Goal: Task Accomplishment & Management: Complete application form

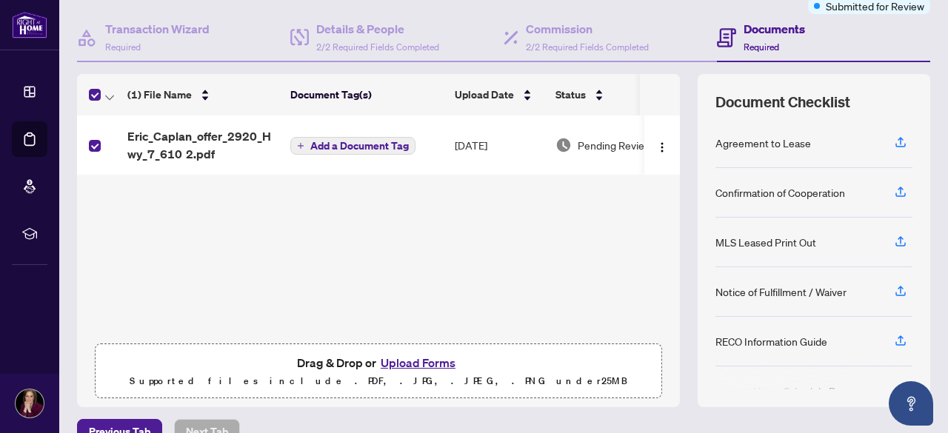
scroll to position [148, 0]
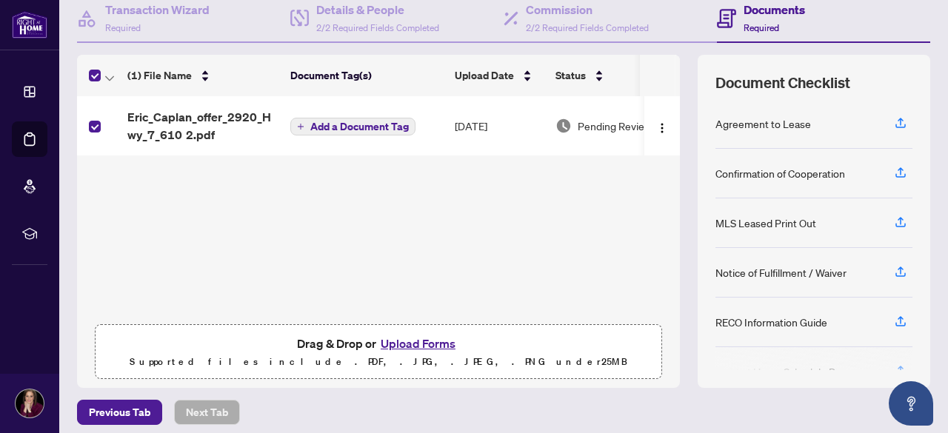
click at [389, 344] on button "Upload Forms" at bounding box center [418, 343] width 84 height 19
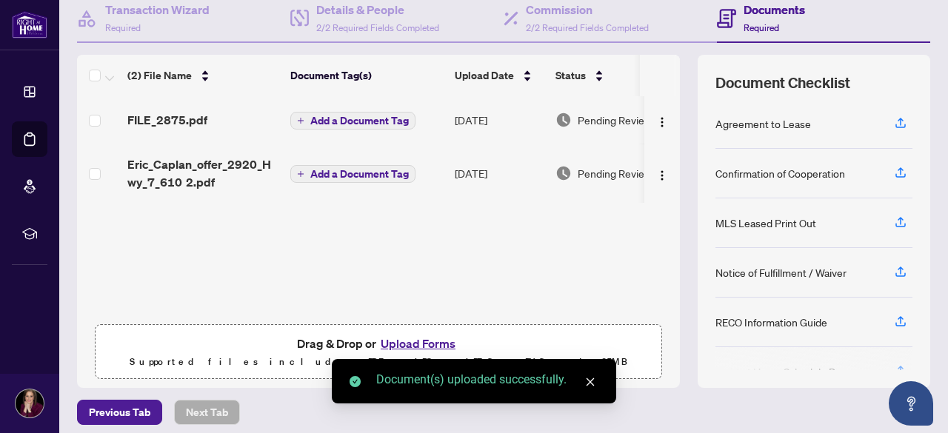
click at [376, 172] on span "Add a Document Tag" at bounding box center [359, 174] width 98 height 10
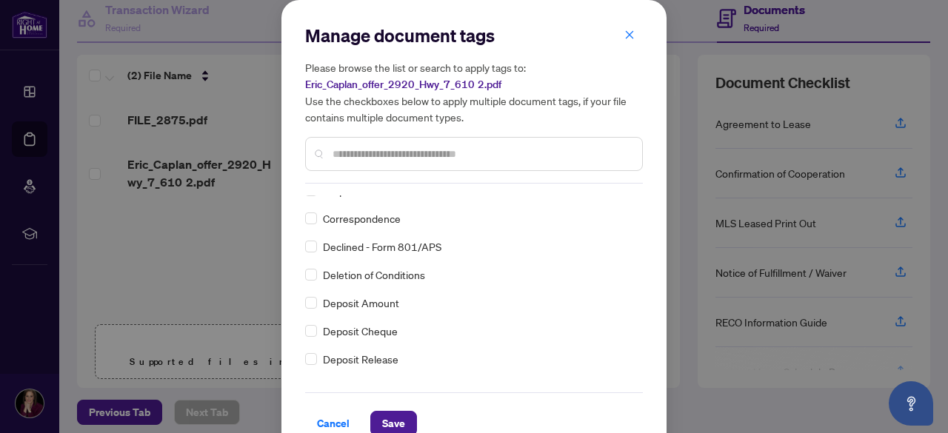
scroll to position [0, 0]
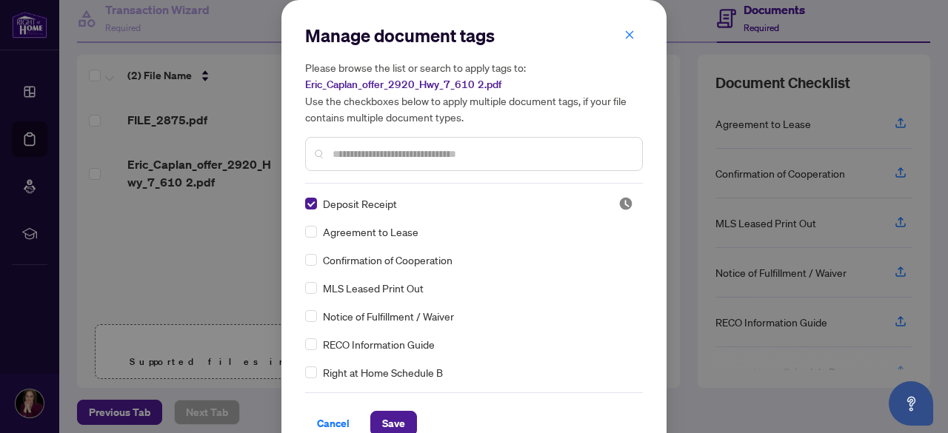
click at [397, 420] on span "Save" at bounding box center [393, 424] width 23 height 24
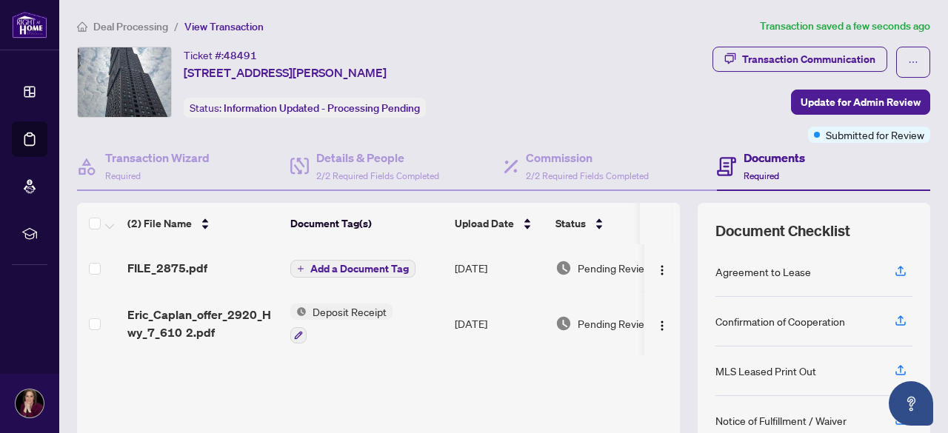
click at [827, 102] on span "Update for Admin Review" at bounding box center [860, 102] width 120 height 24
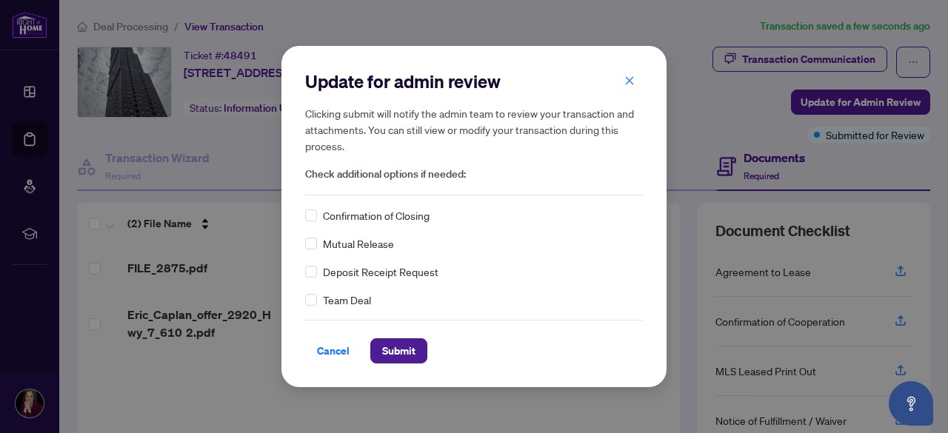
click at [382, 358] on span "Submit" at bounding box center [398, 351] width 33 height 24
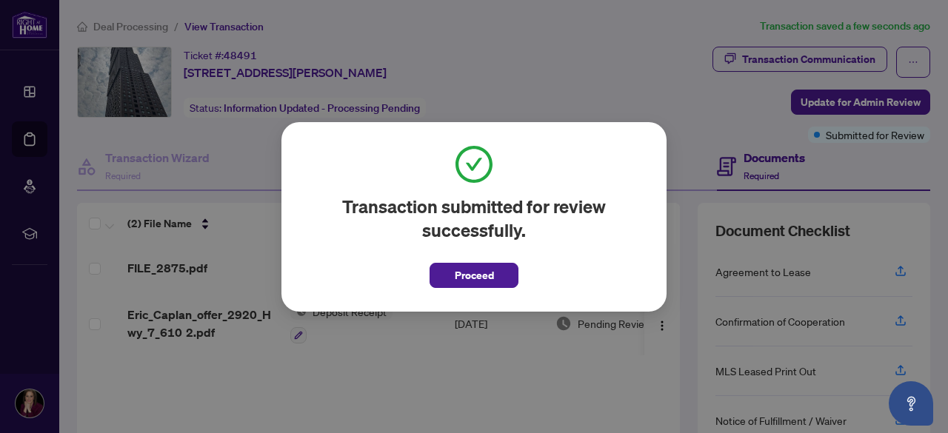
click at [464, 279] on span "Proceed" at bounding box center [474, 276] width 39 height 24
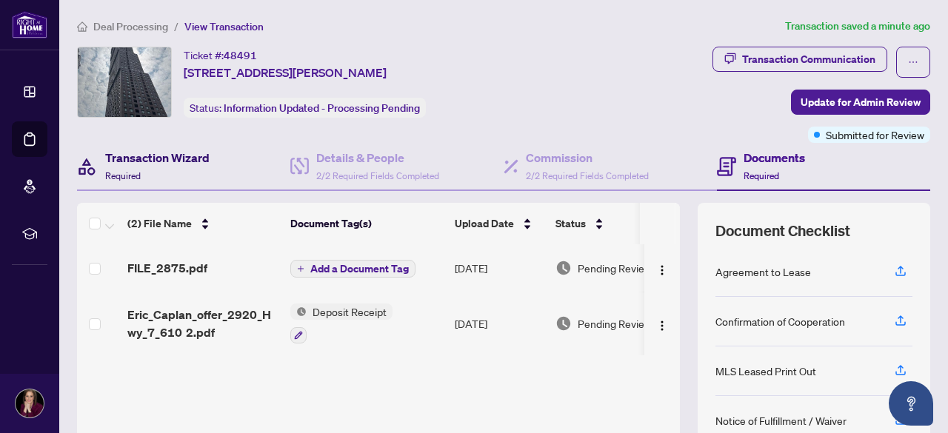
click at [115, 165] on div "Transaction Wizard Required" at bounding box center [157, 166] width 104 height 35
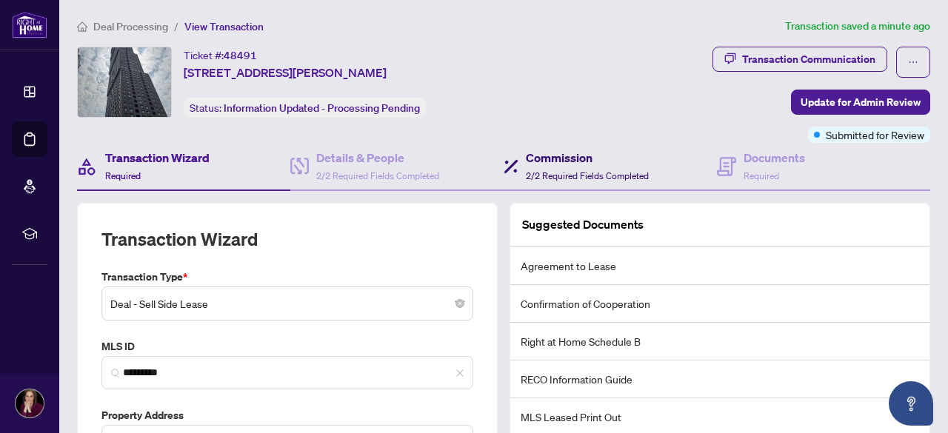
click at [538, 178] on span "2/2 Required Fields Completed" at bounding box center [587, 175] width 123 height 11
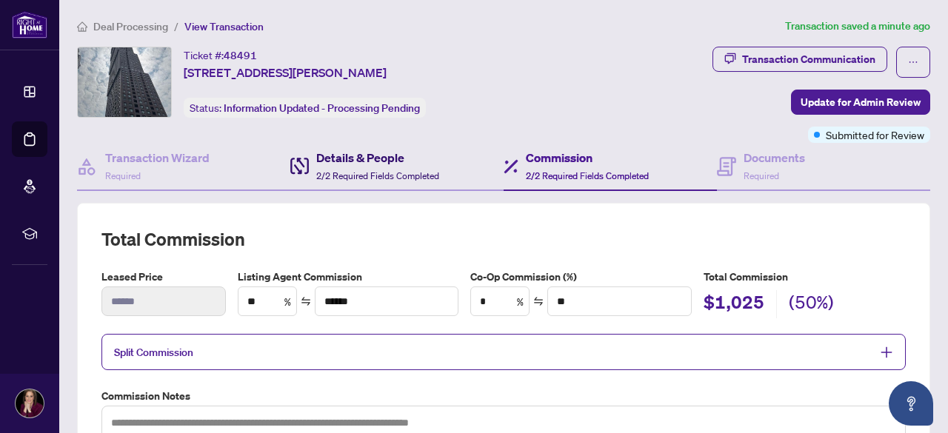
click at [360, 170] on span "2/2 Required Fields Completed" at bounding box center [377, 175] width 123 height 11
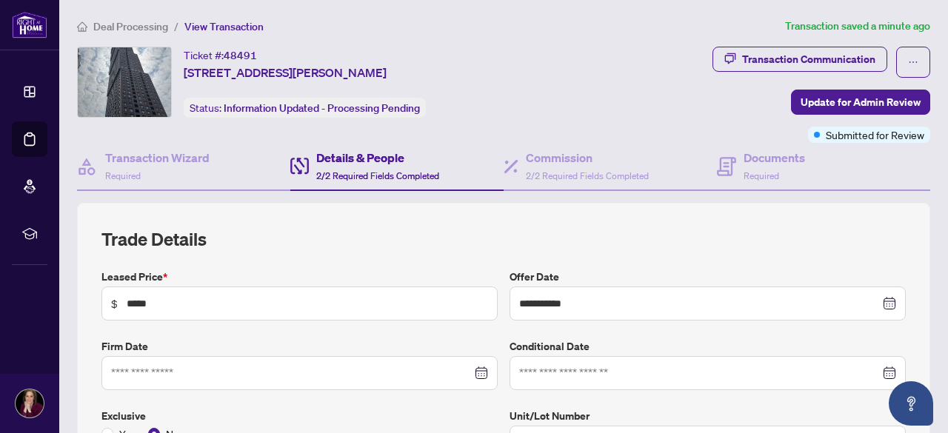
type input "**********"
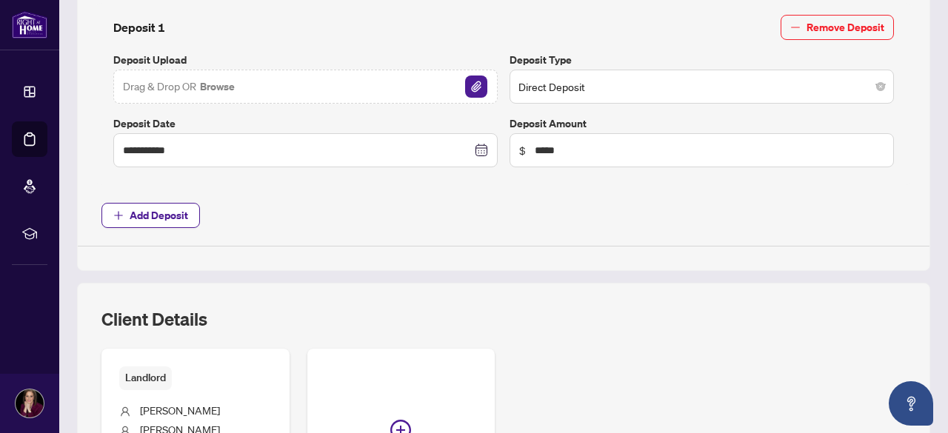
scroll to position [518, 0]
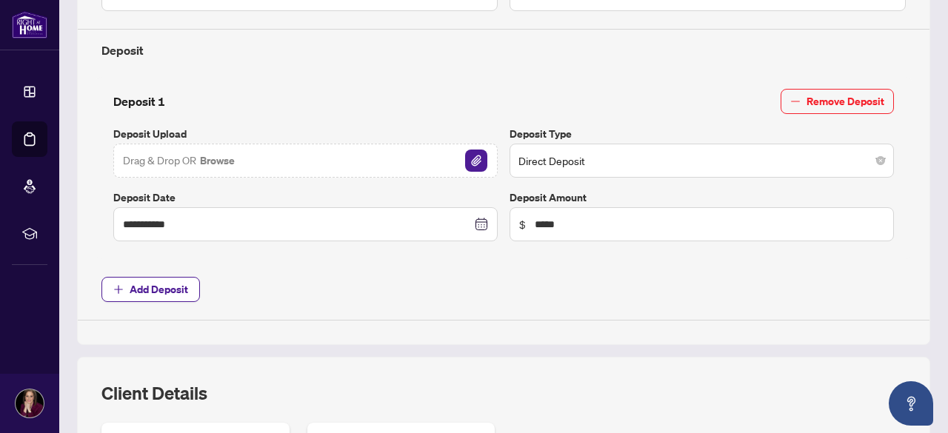
click at [152, 289] on span "Add Deposit" at bounding box center [159, 290] width 58 height 24
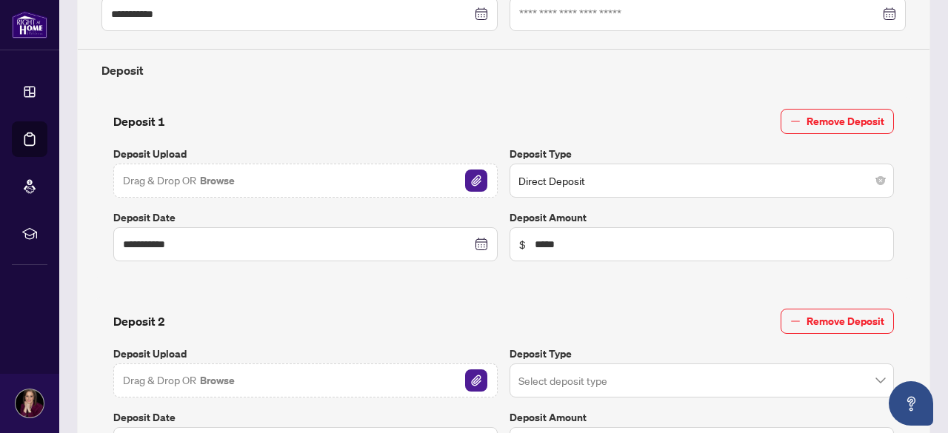
scroll to position [493, 0]
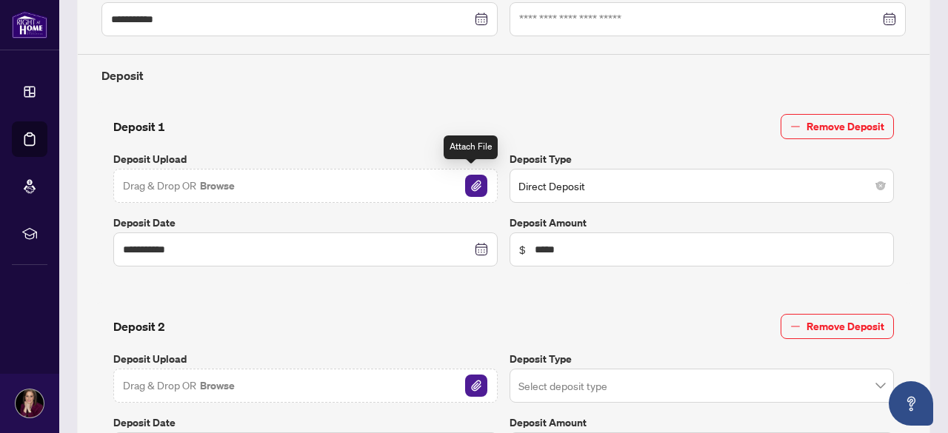
click at [467, 181] on img "button" at bounding box center [476, 186] width 22 height 22
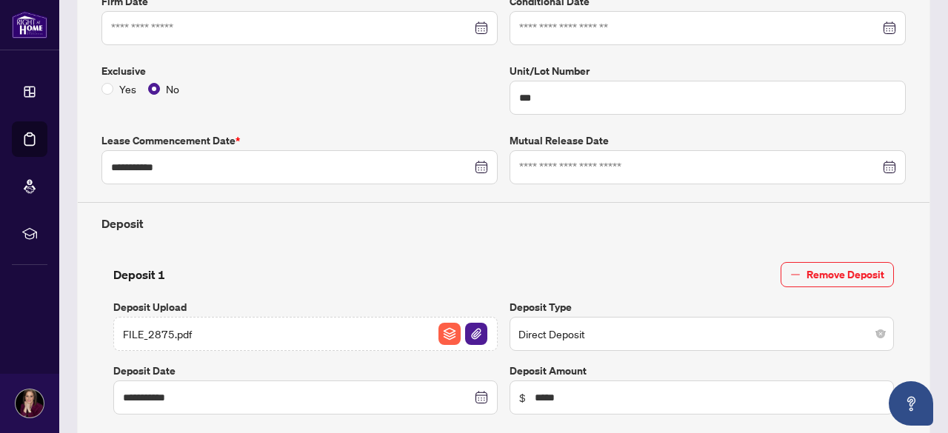
scroll to position [567, 0]
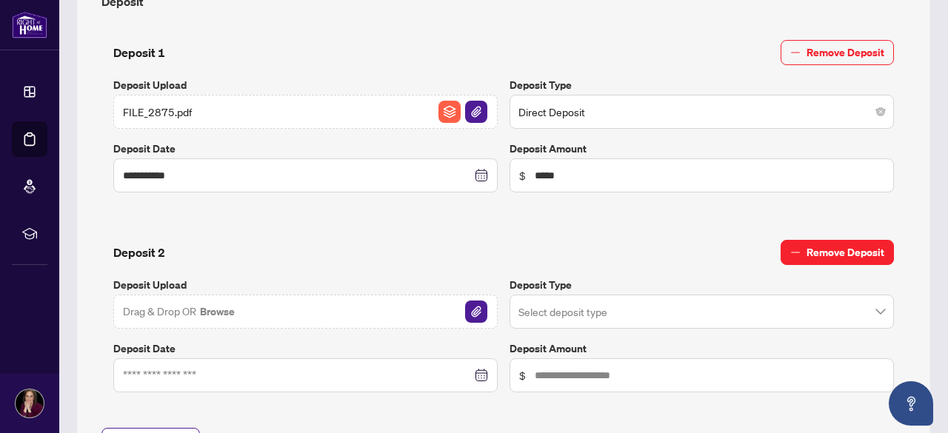
click at [820, 247] on span "Remove Deposit" at bounding box center [845, 253] width 78 height 24
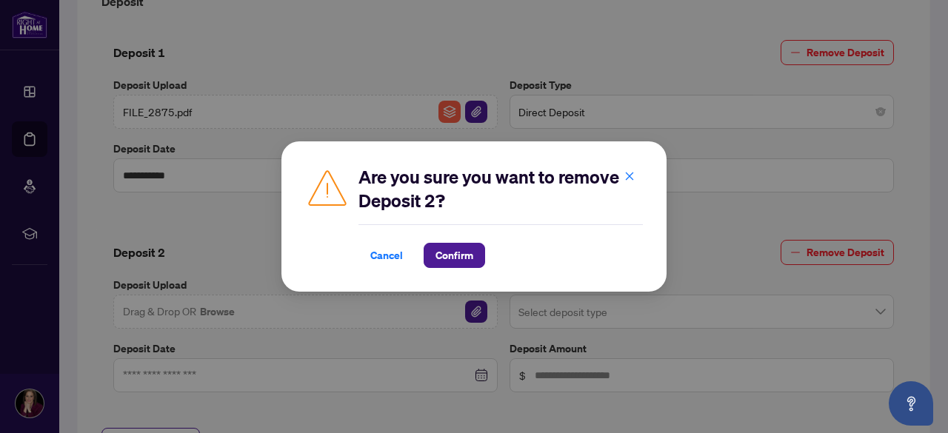
click at [454, 243] on button "Confirm" at bounding box center [453, 255] width 61 height 25
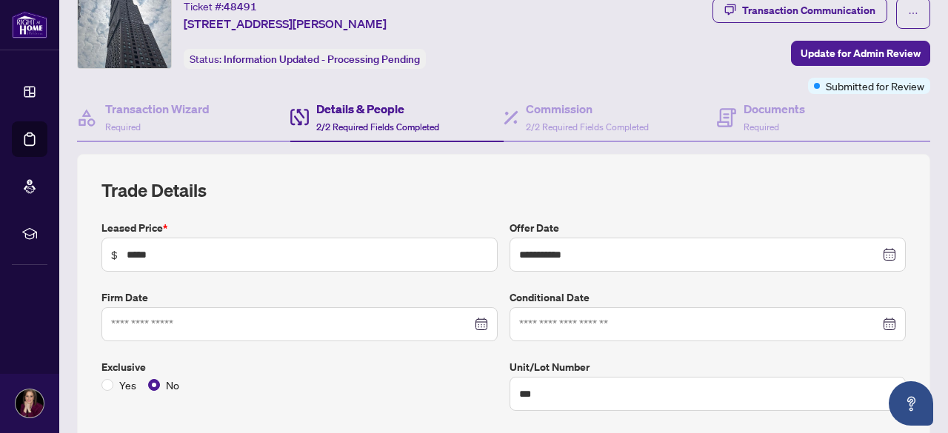
scroll to position [0, 0]
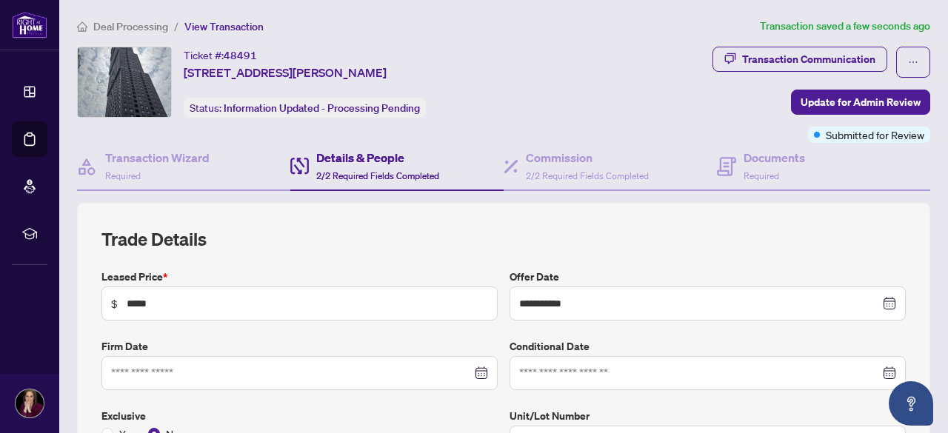
click at [854, 96] on span "Update for Admin Review" at bounding box center [860, 102] width 120 height 24
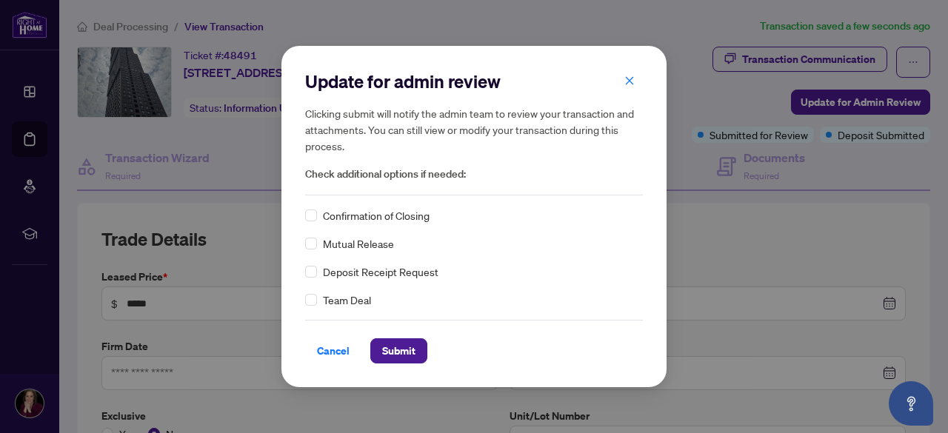
click at [398, 355] on span "Submit" at bounding box center [398, 351] width 33 height 24
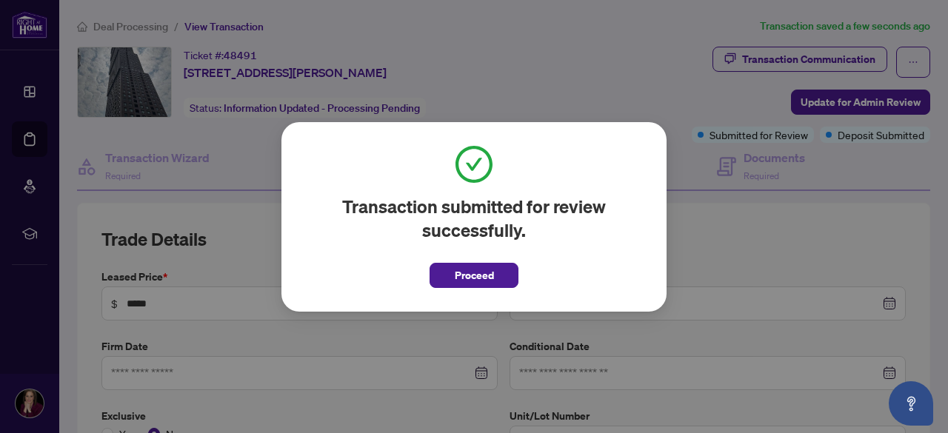
click at [477, 276] on span "Proceed" at bounding box center [474, 276] width 39 height 24
